Goal: Transaction & Acquisition: Purchase product/service

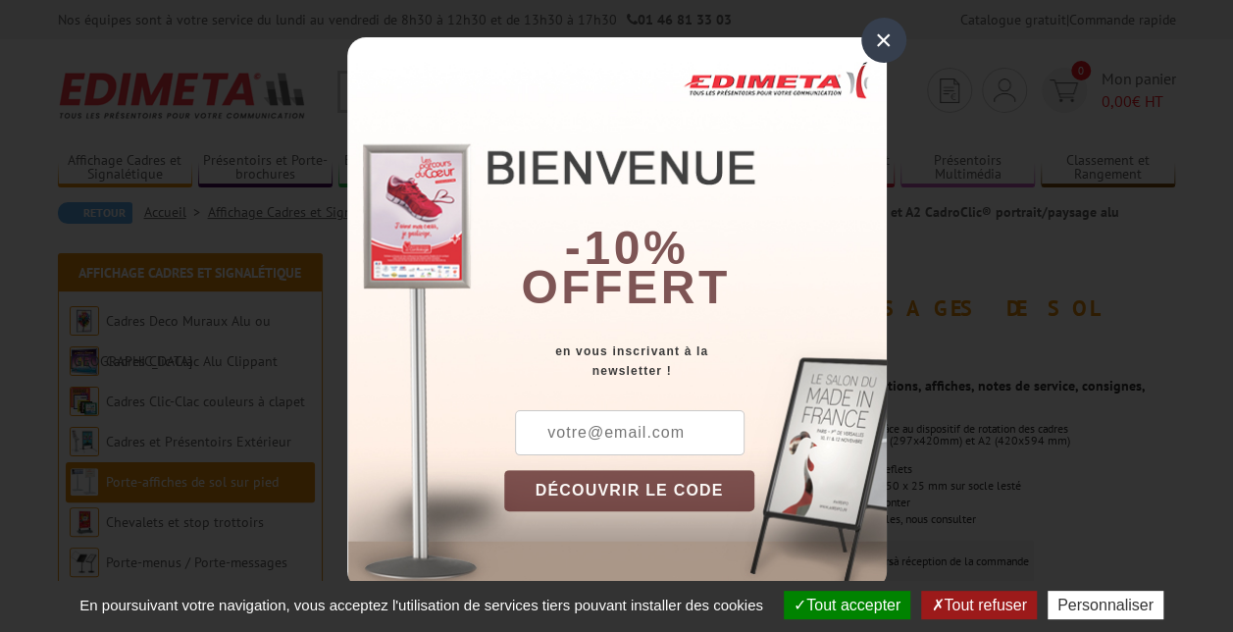
click at [883, 40] on div "×" at bounding box center [883, 40] width 45 height 45
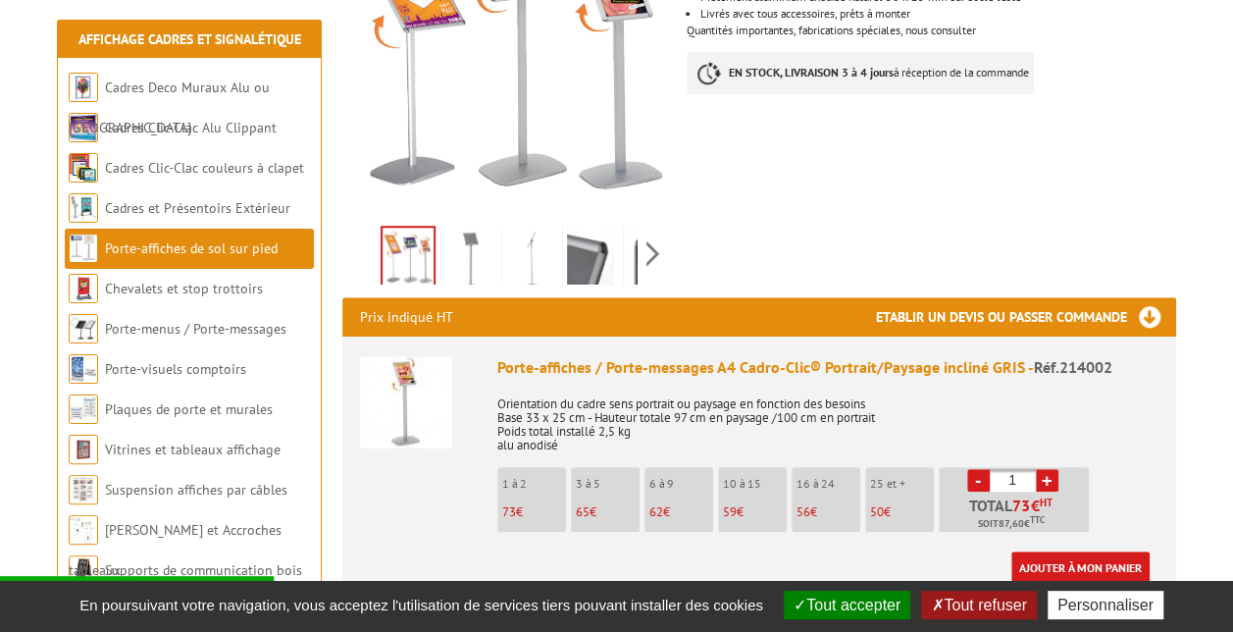
scroll to position [490, 0]
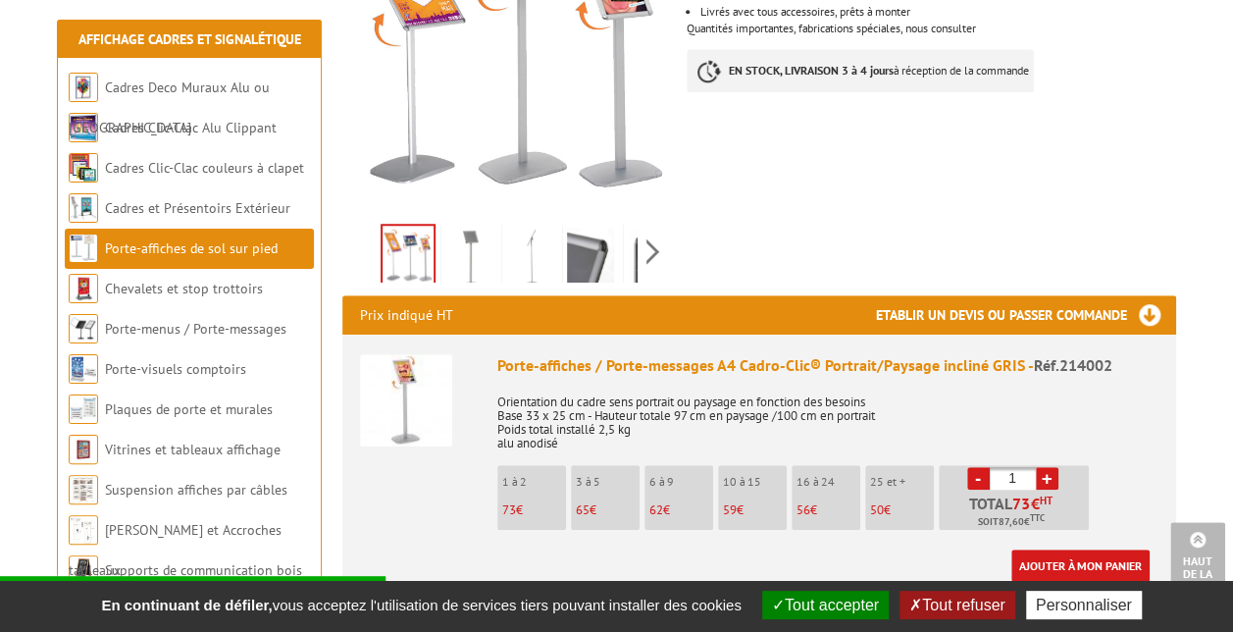
click at [732, 475] on li "10 à 15 59 €" at bounding box center [752, 497] width 69 height 65
click at [1051, 467] on link "+" at bounding box center [1047, 478] width 23 height 23
click at [1050, 467] on link "+" at bounding box center [1047, 478] width 23 height 23
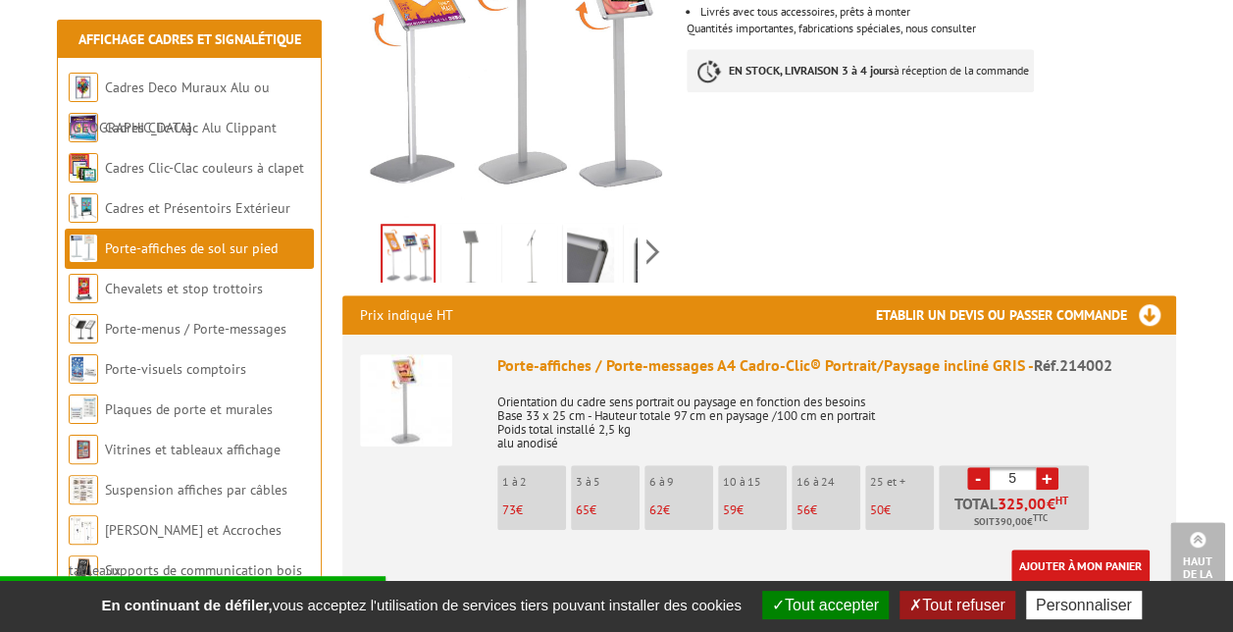
click at [1050, 467] on link "+" at bounding box center [1047, 478] width 23 height 23
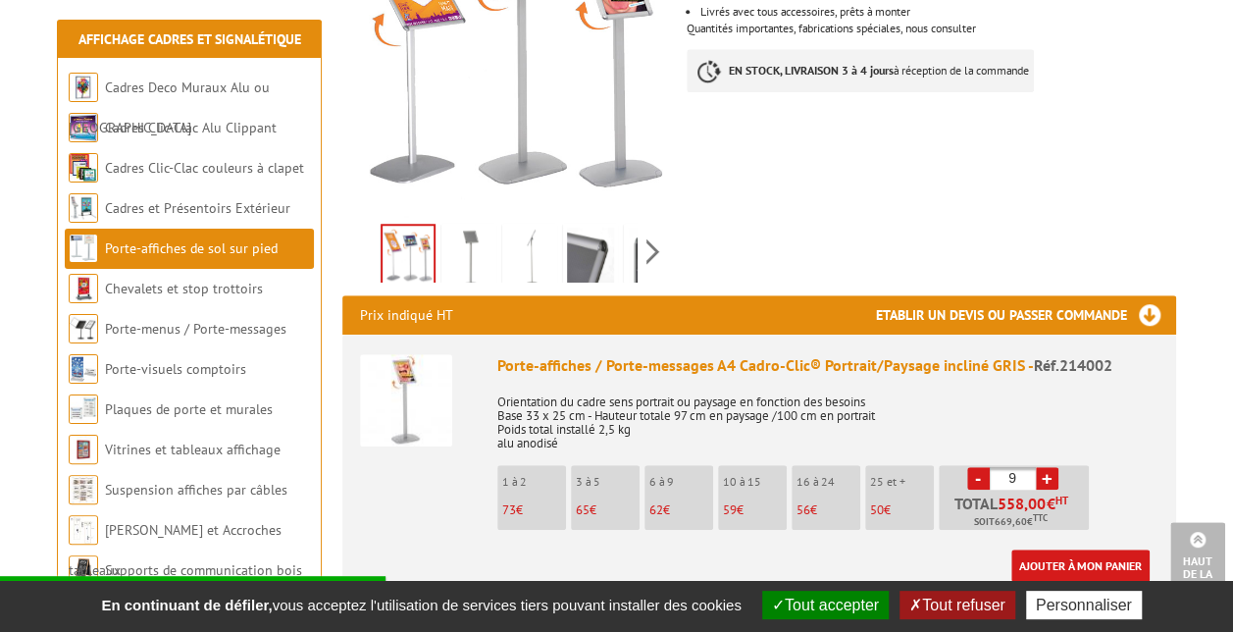
type input "10"
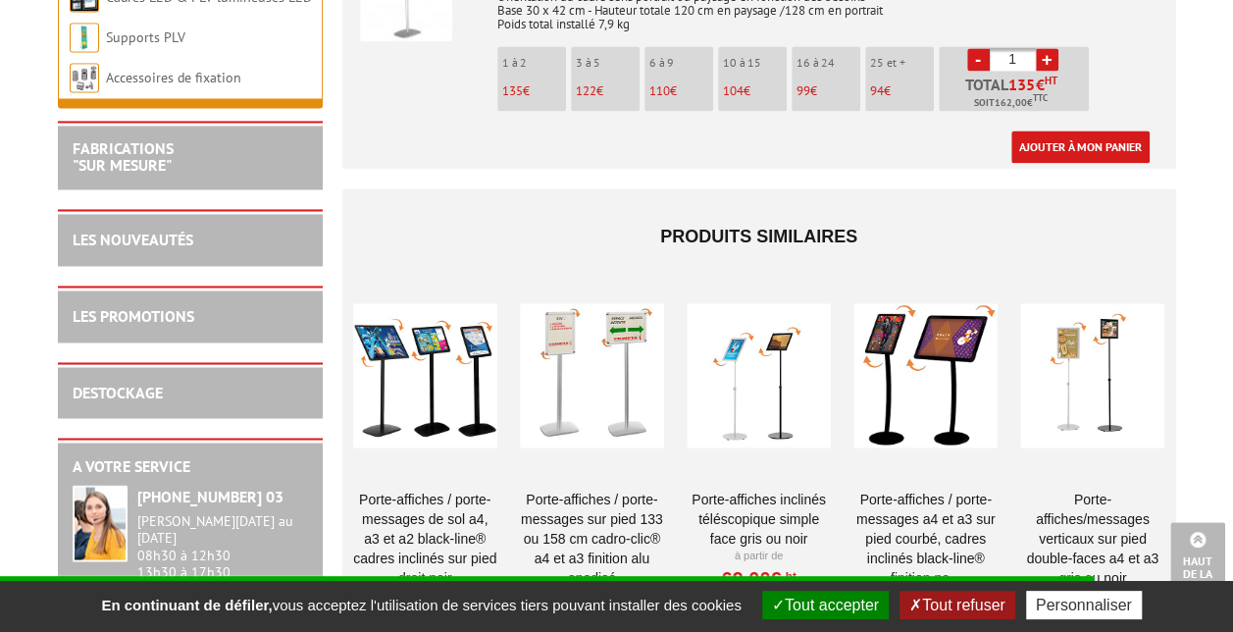
scroll to position [1373, 0]
